Goal: Information Seeking & Learning: Learn about a topic

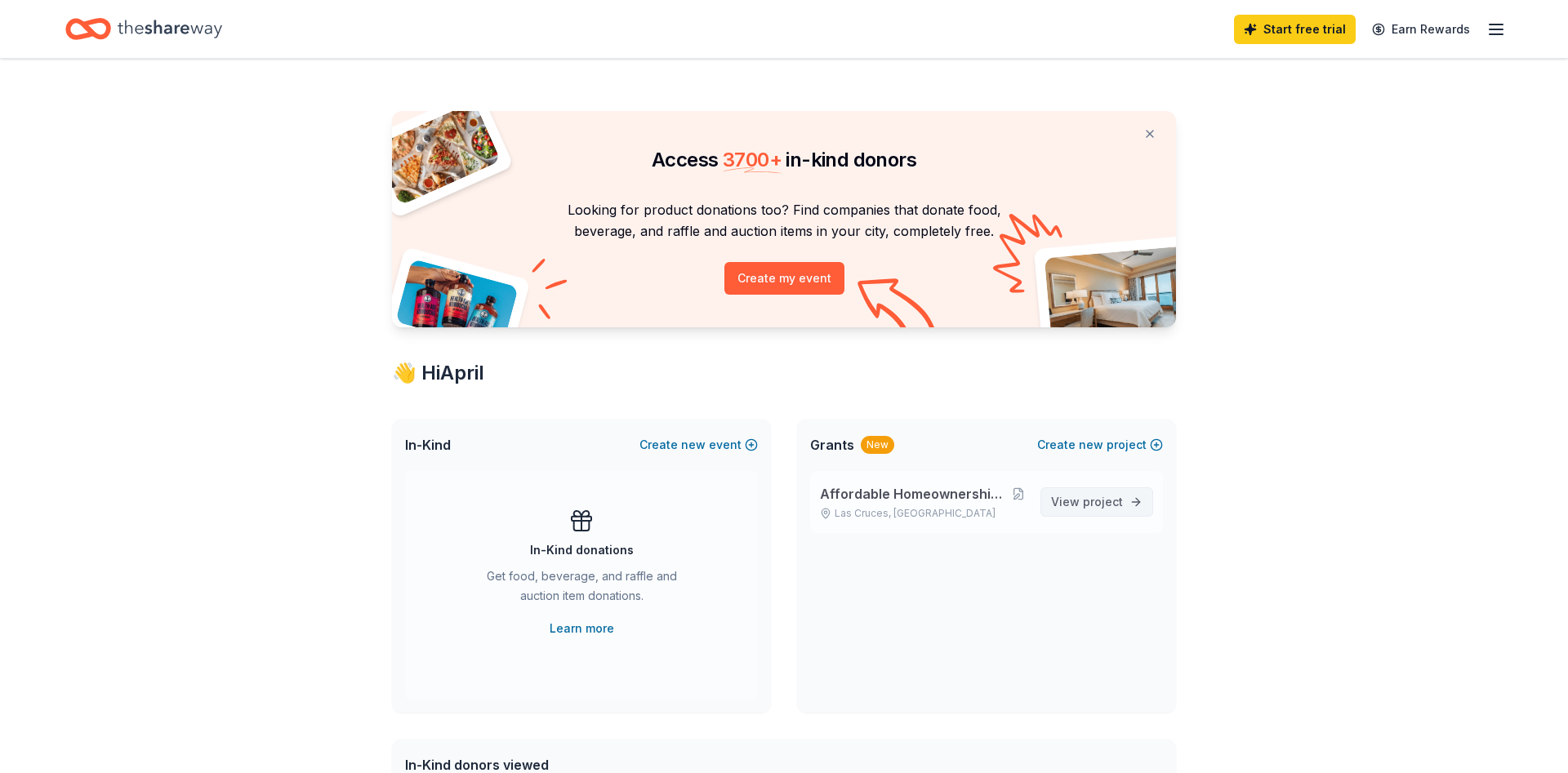
click at [1079, 497] on span "View project" at bounding box center [1087, 502] width 71 height 19
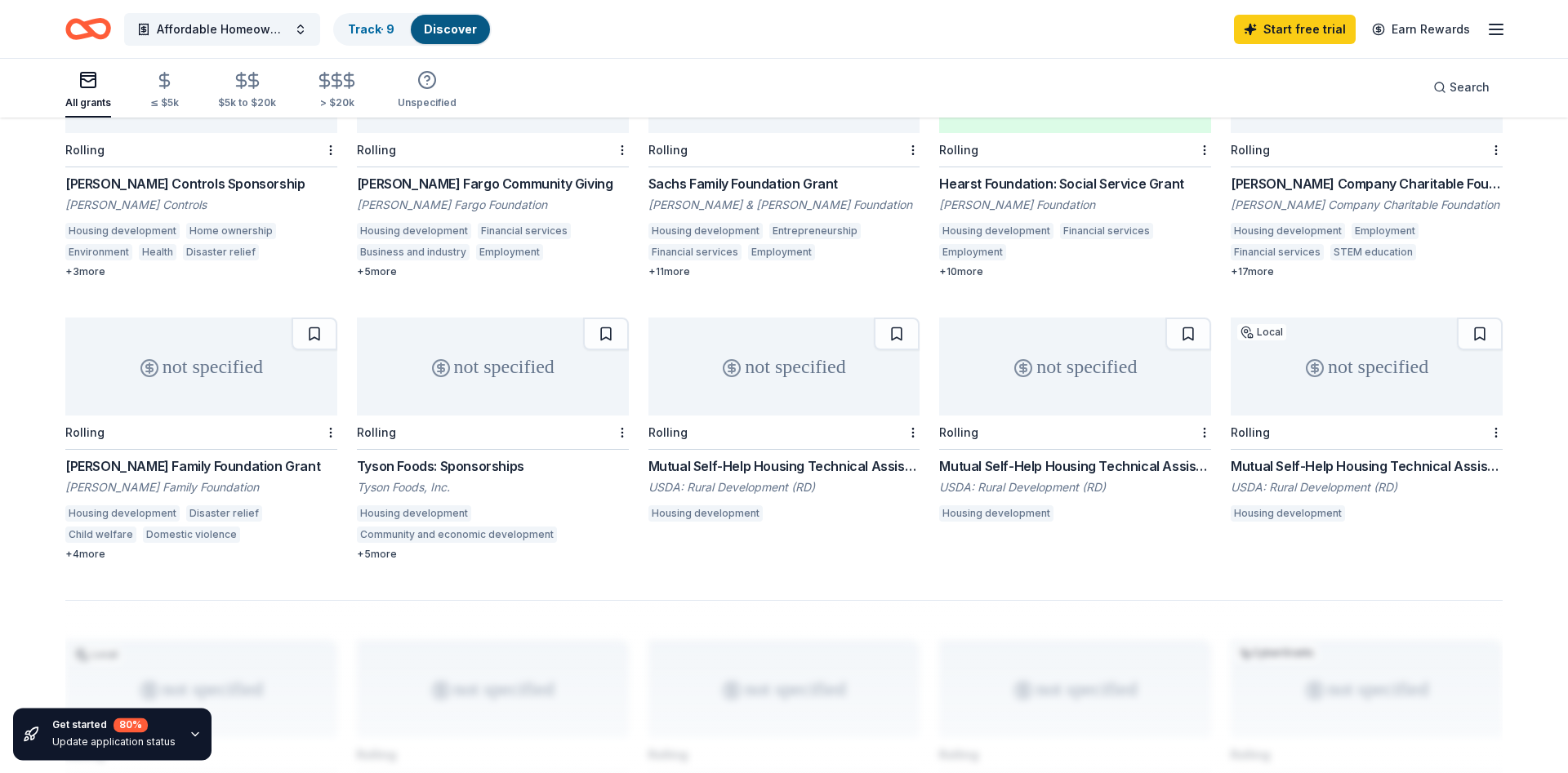
scroll to position [822, 0]
click at [424, 343] on div "not specified" at bounding box center [493, 367] width 272 height 98
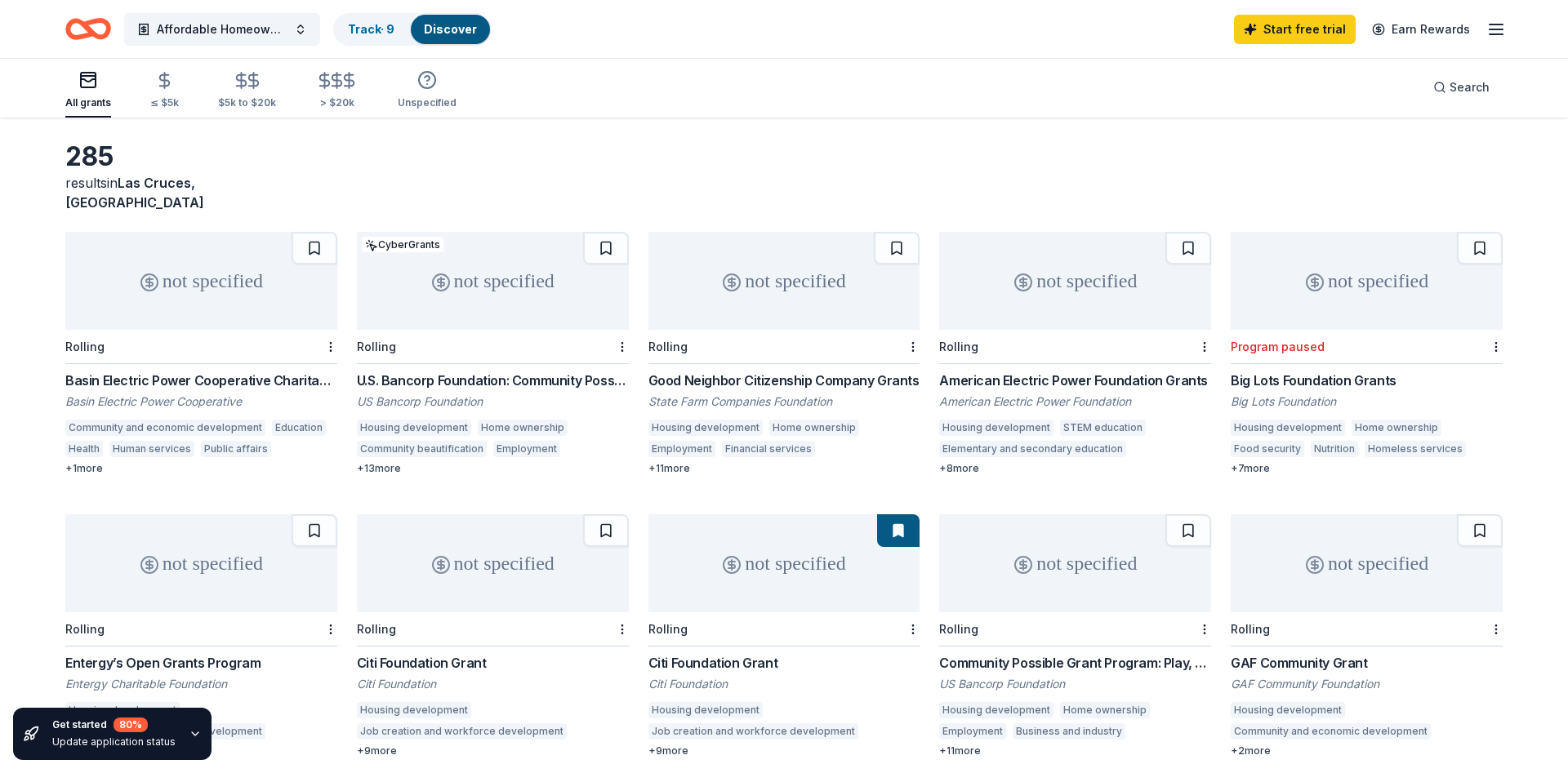
scroll to position [0, 0]
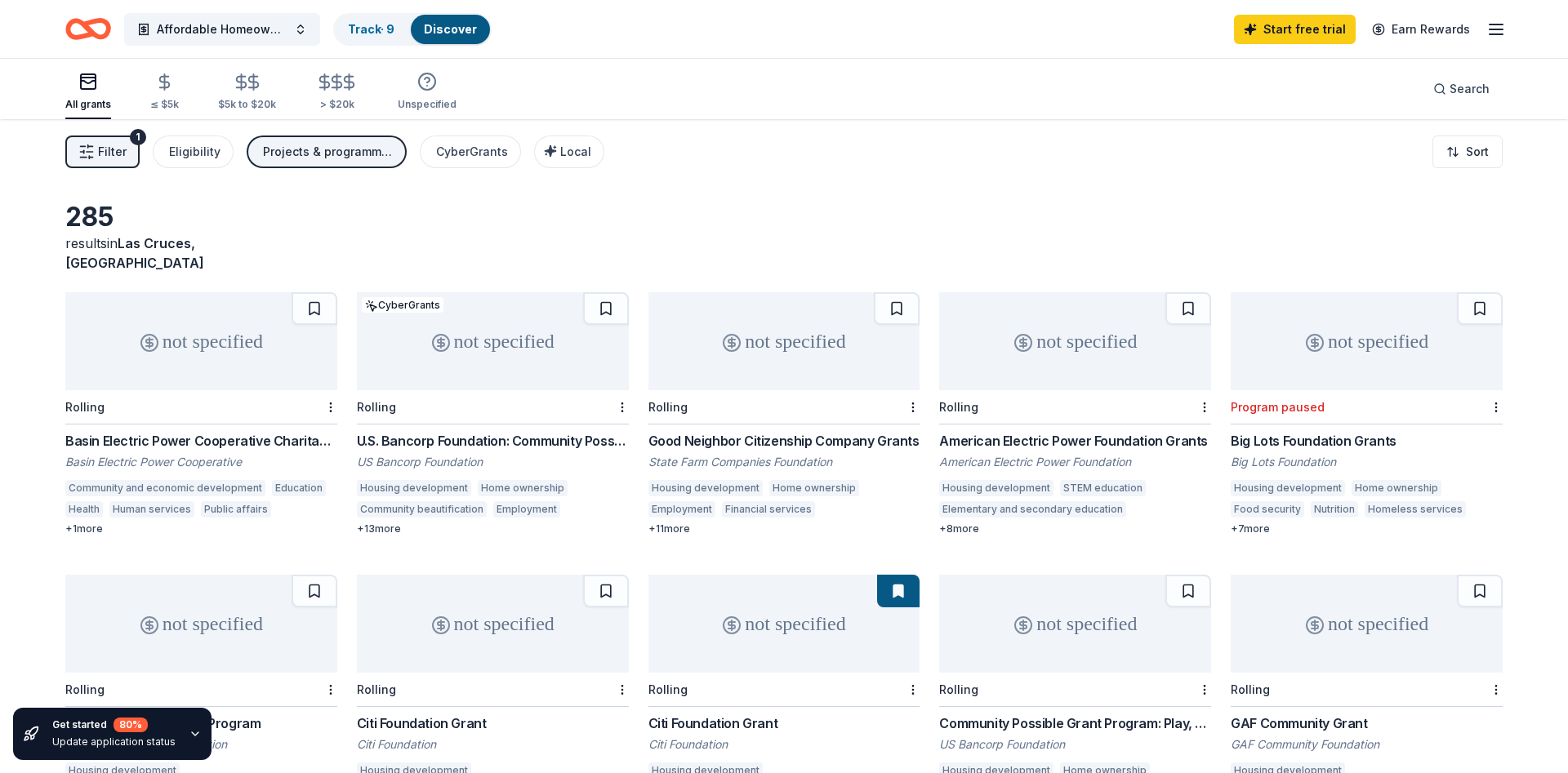
click at [754, 339] on div "not specified" at bounding box center [784, 341] width 272 height 98
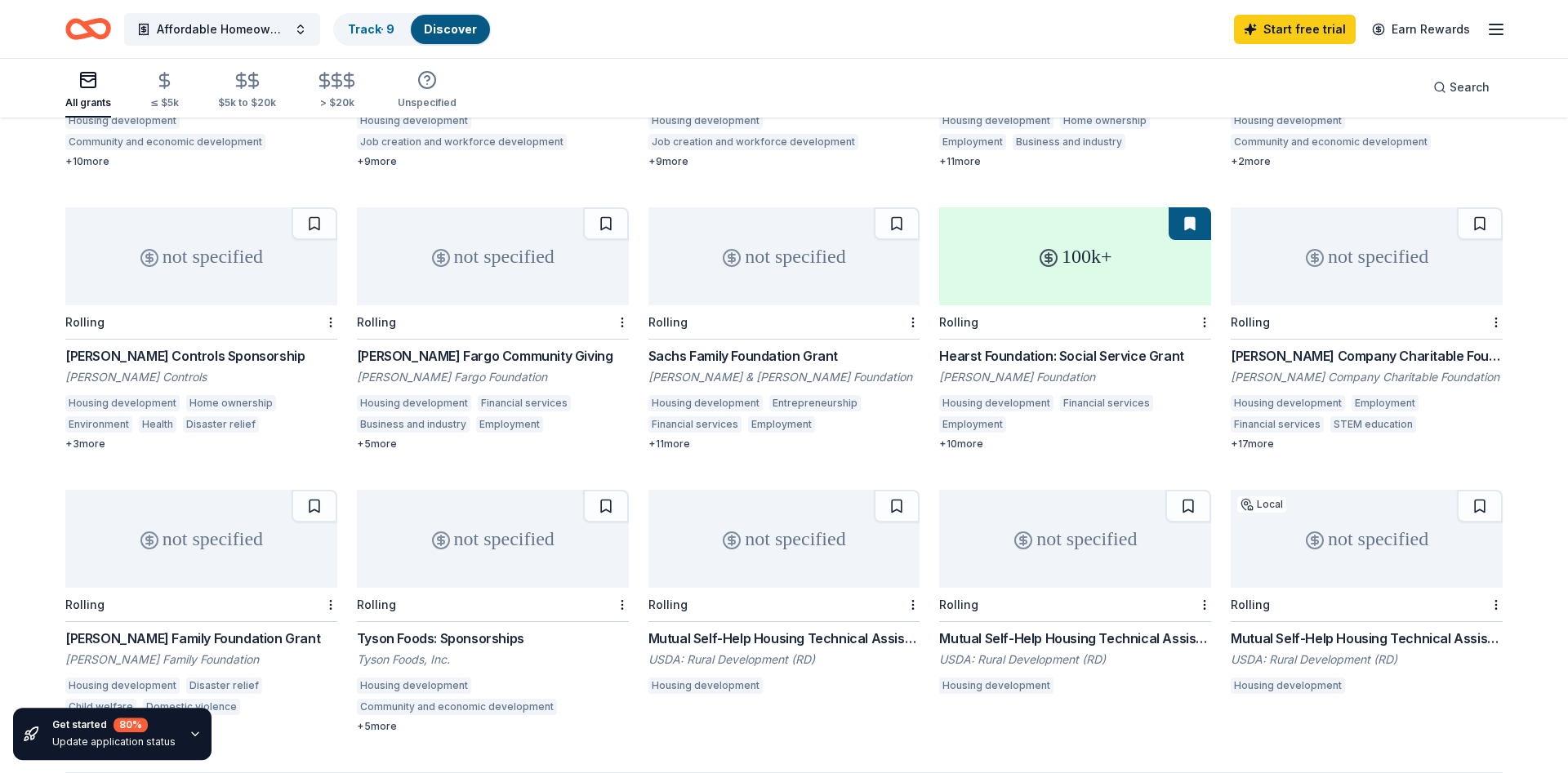
scroll to position [750, 0]
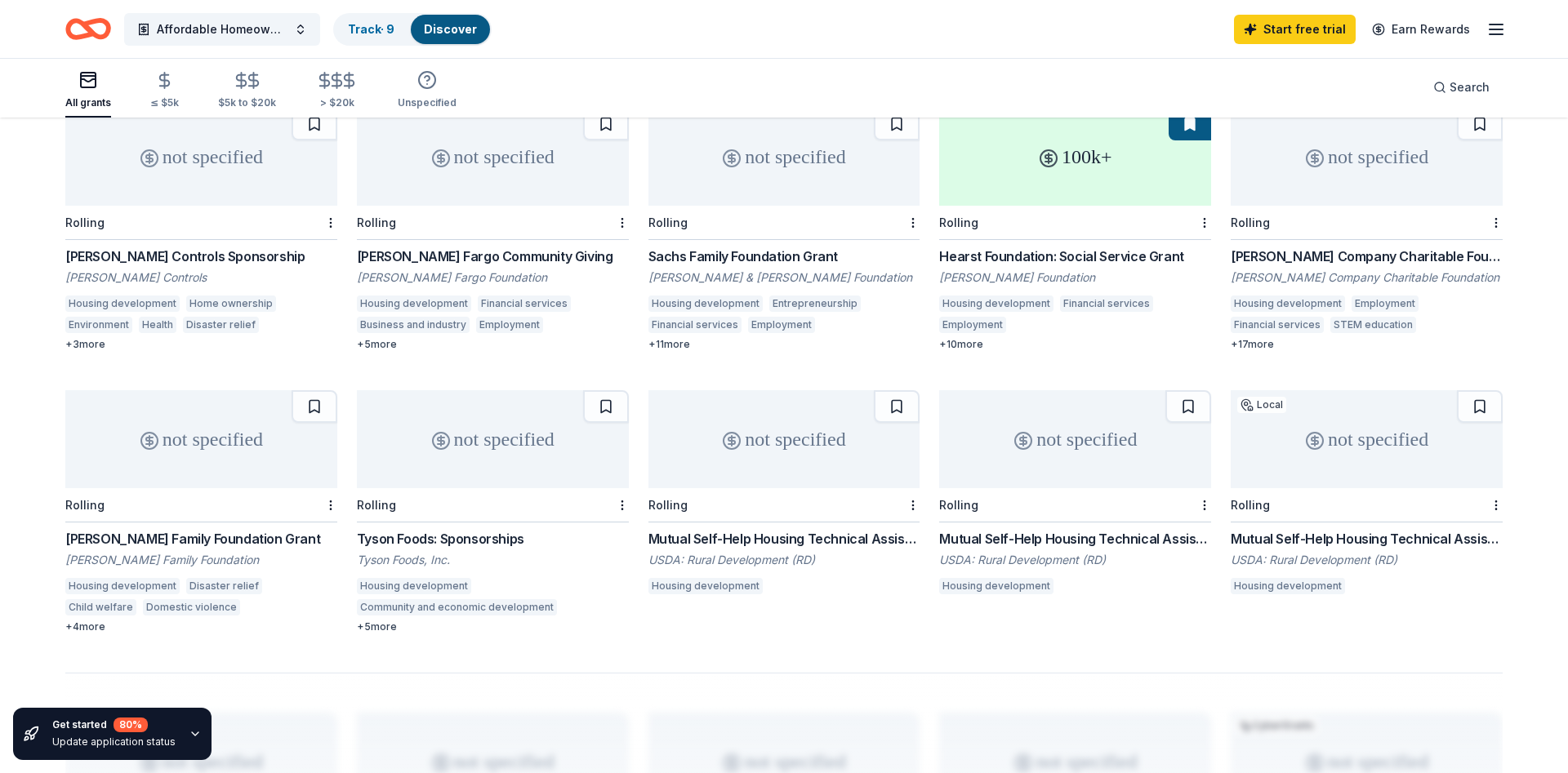
click at [242, 461] on div "not specified" at bounding box center [201, 439] width 272 height 98
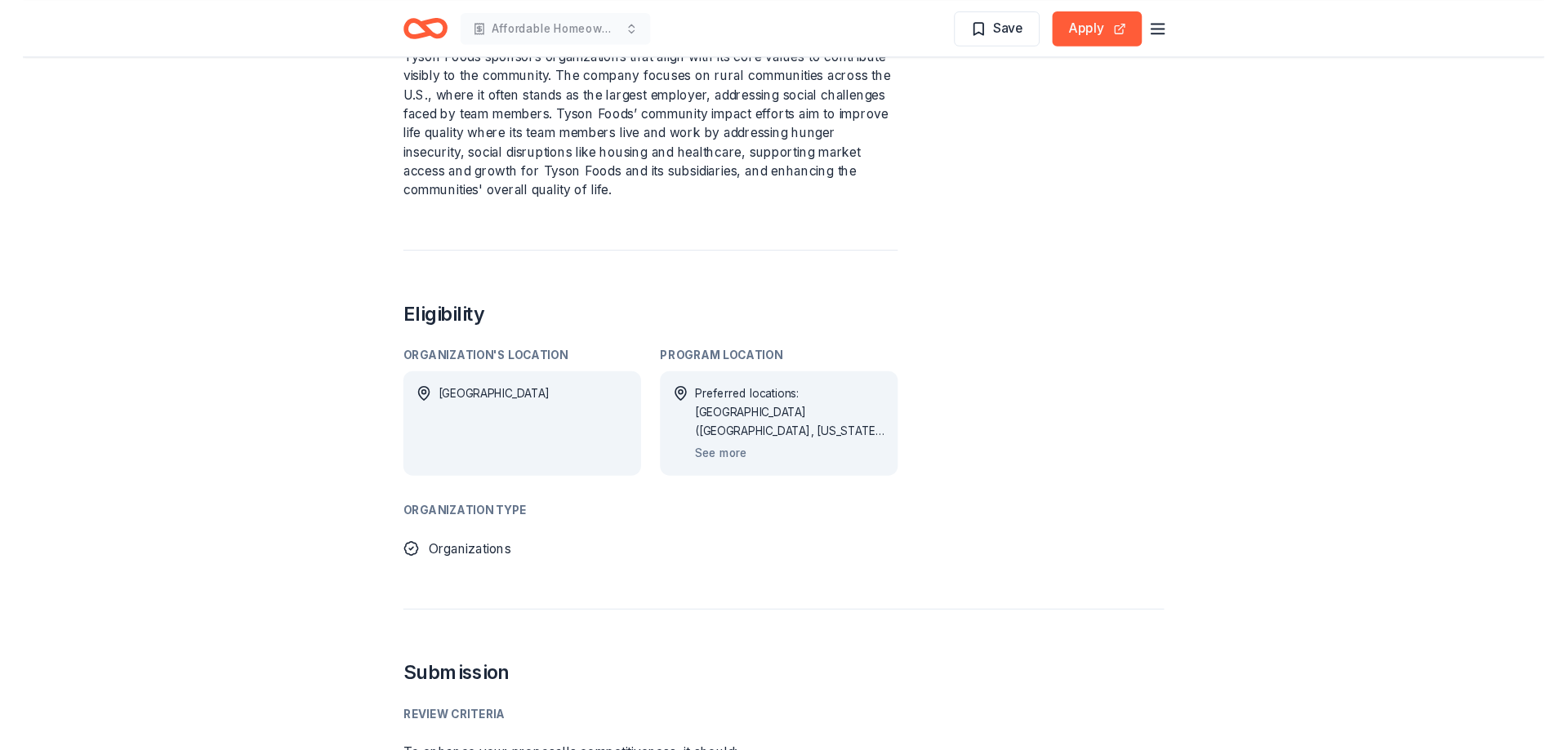
scroll to position [667, 0]
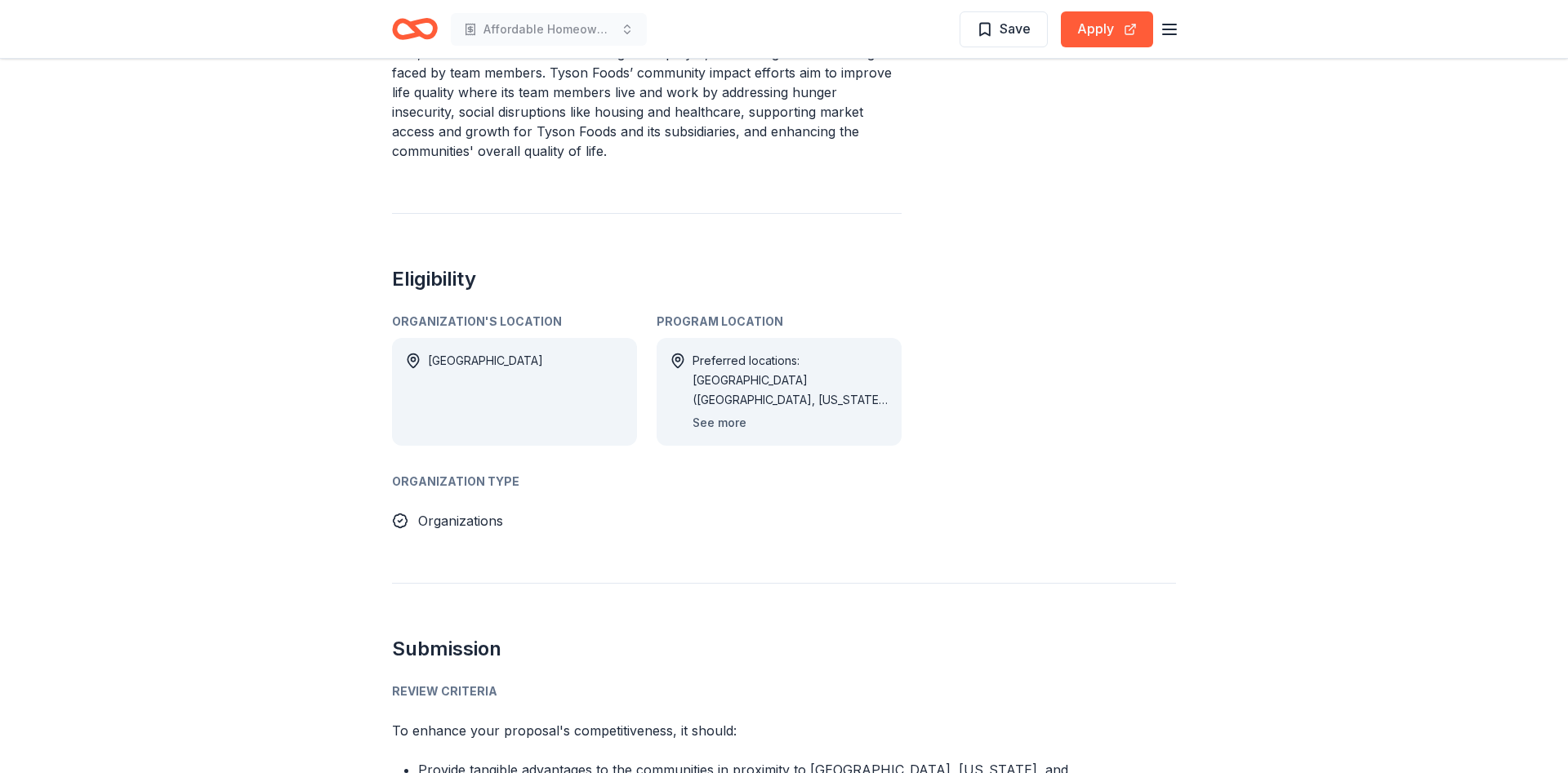
click at [718, 424] on button "See more" at bounding box center [719, 422] width 54 height 19
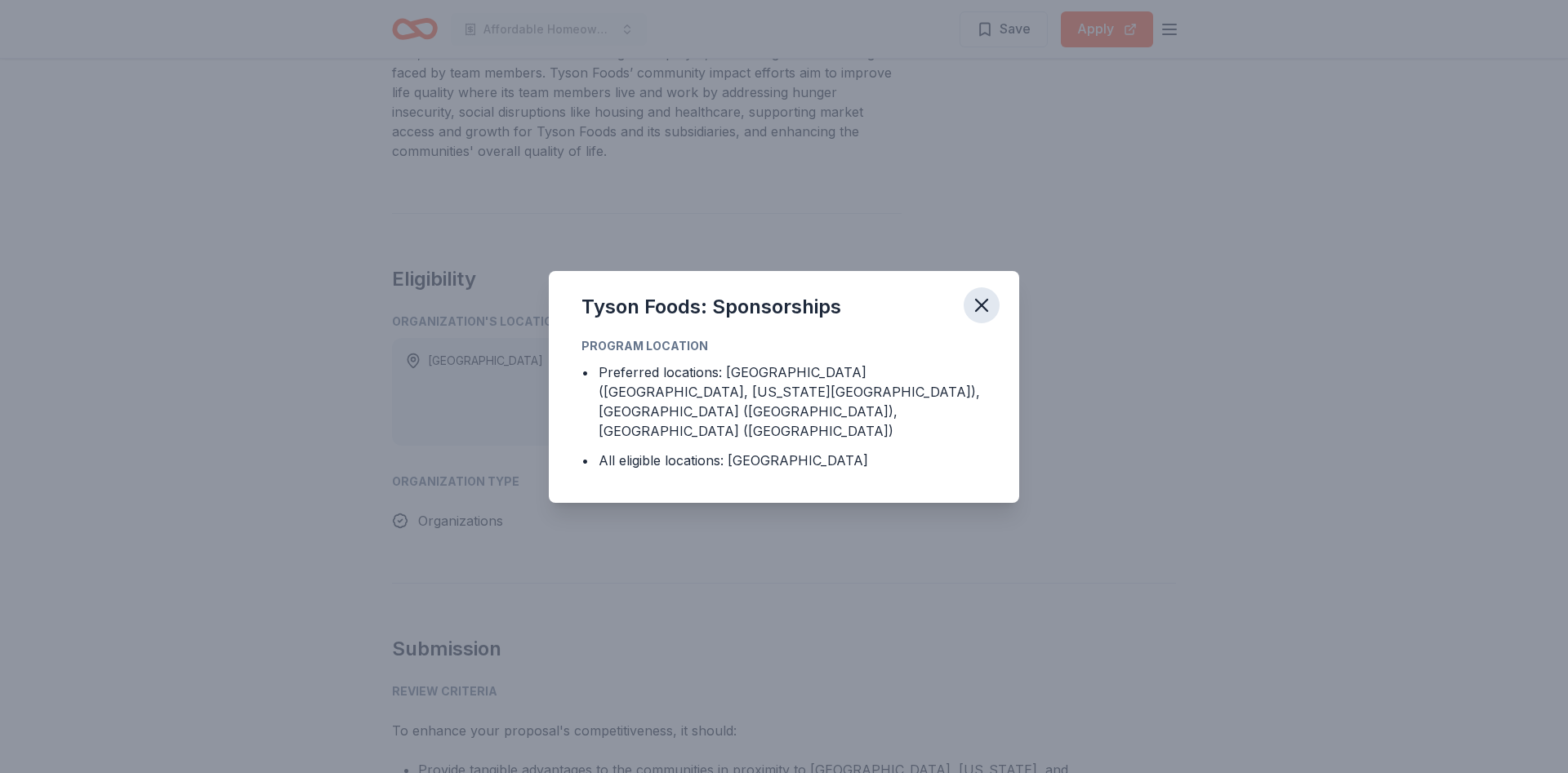
click at [980, 317] on icon "button" at bounding box center [981, 305] width 23 height 23
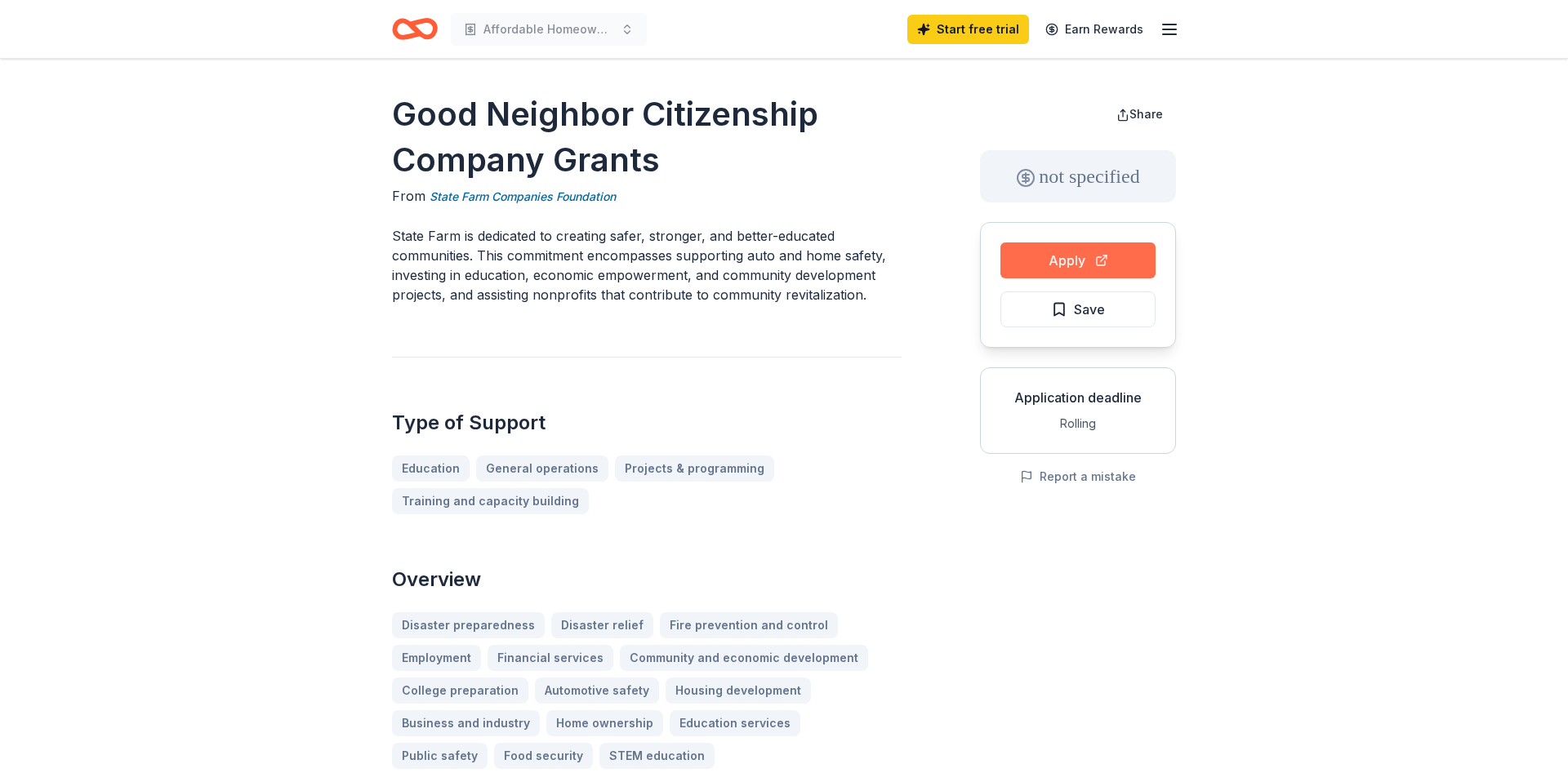
click at [1083, 260] on button "Apply" at bounding box center [1077, 260] width 155 height 36
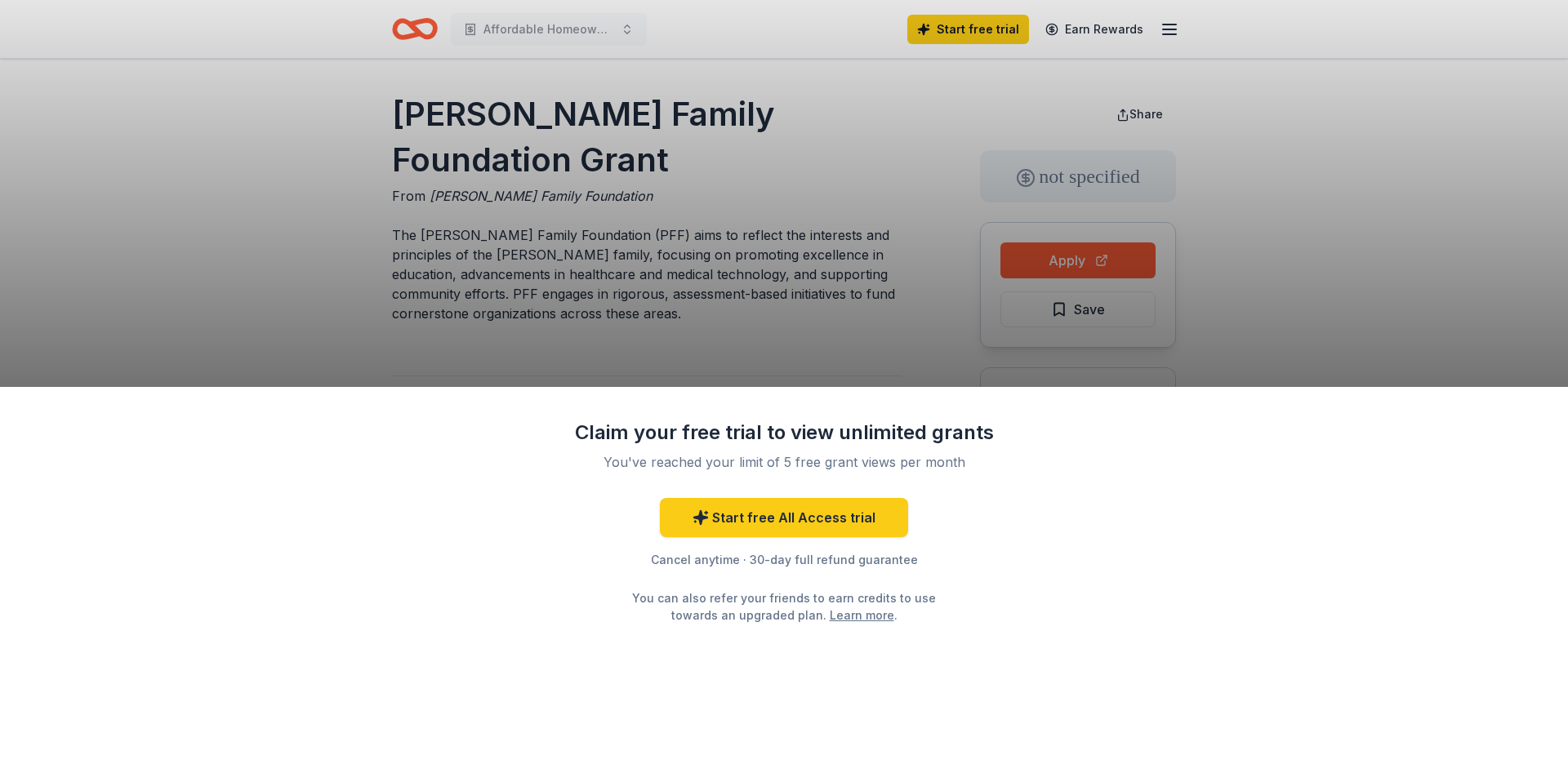
click at [722, 267] on div "Claim your free trial to view unlimited grants You've reached your limit of 5 f…" at bounding box center [784, 386] width 1568 height 773
click at [855, 259] on div "Claim your free trial to view unlimited grants You've reached your limit of 5 f…" at bounding box center [784, 386] width 1568 height 773
